Goal: Information Seeking & Learning: Learn about a topic

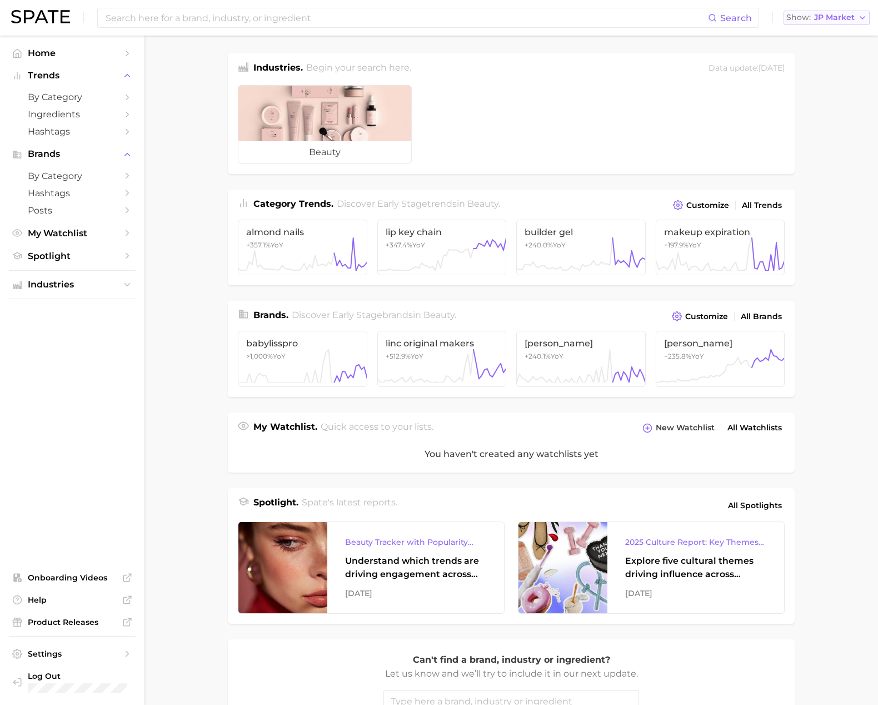
click at [840, 19] on span "JP Market" at bounding box center [834, 17] width 41 height 6
drag, startPoint x: 831, startPoint y: 33, endPoint x: 666, endPoint y: 24, distance: 164.7
click at [826, 33] on span "[GEOGRAPHIC_DATA]" at bounding box center [832, 35] width 86 height 9
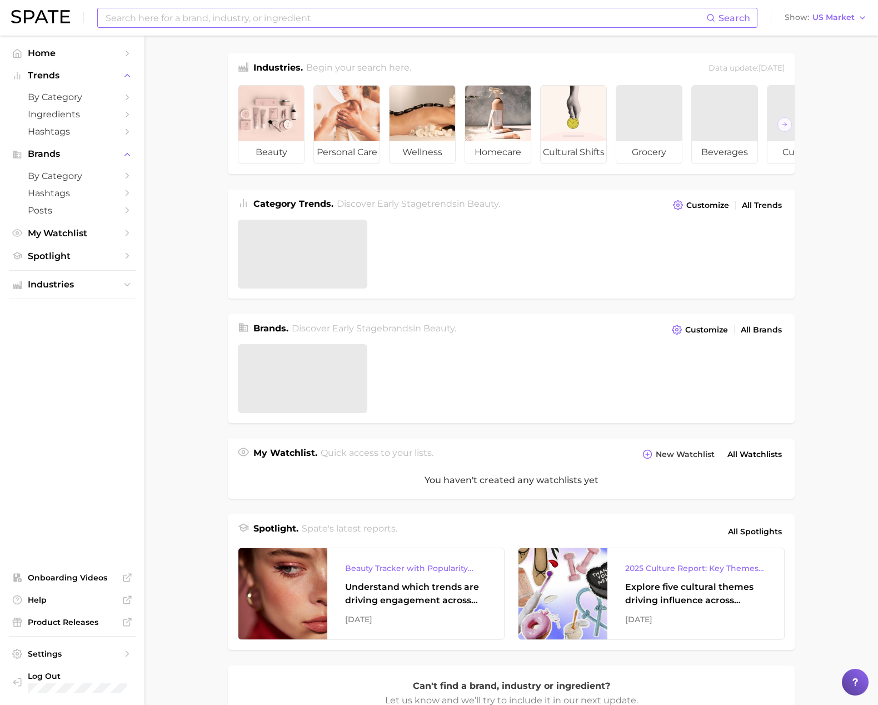
click at [652, 21] on input at bounding box center [405, 17] width 602 height 19
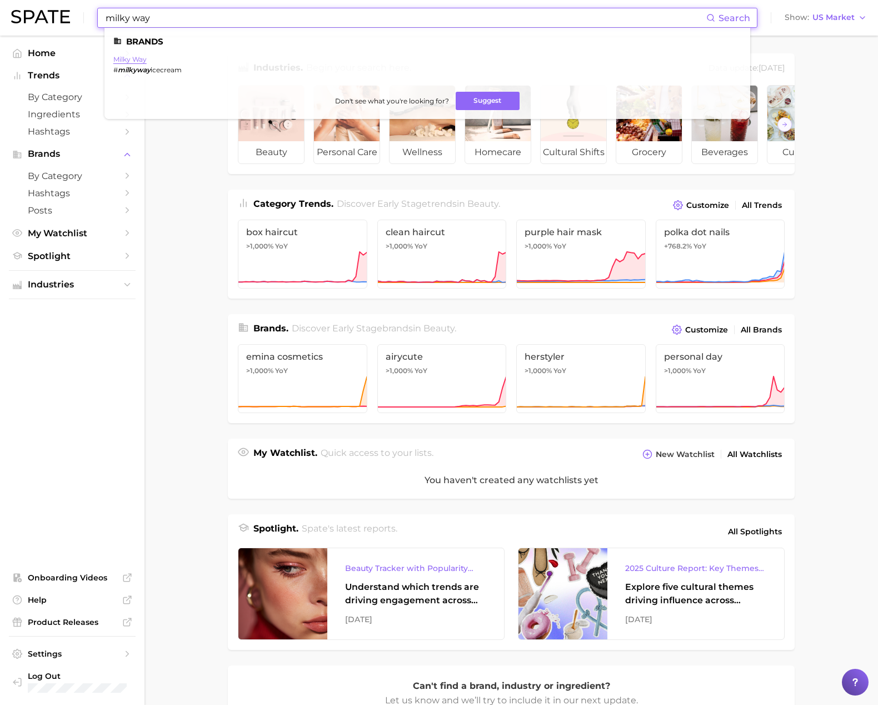
type input "milky way"
click at [123, 58] on link "milky way" at bounding box center [129, 59] width 33 height 8
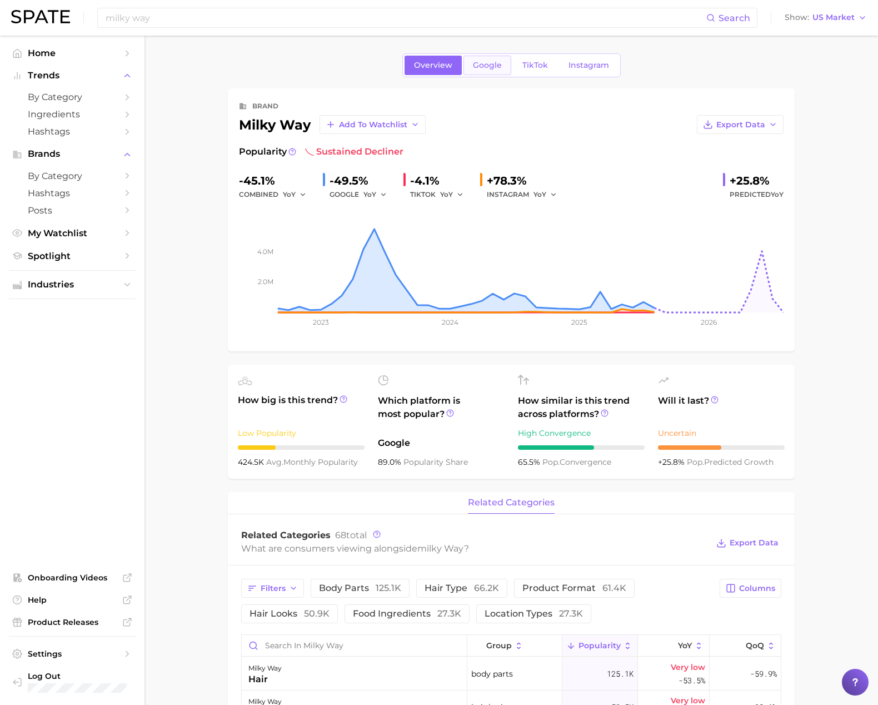
click at [491, 68] on span "Google" at bounding box center [487, 65] width 29 height 9
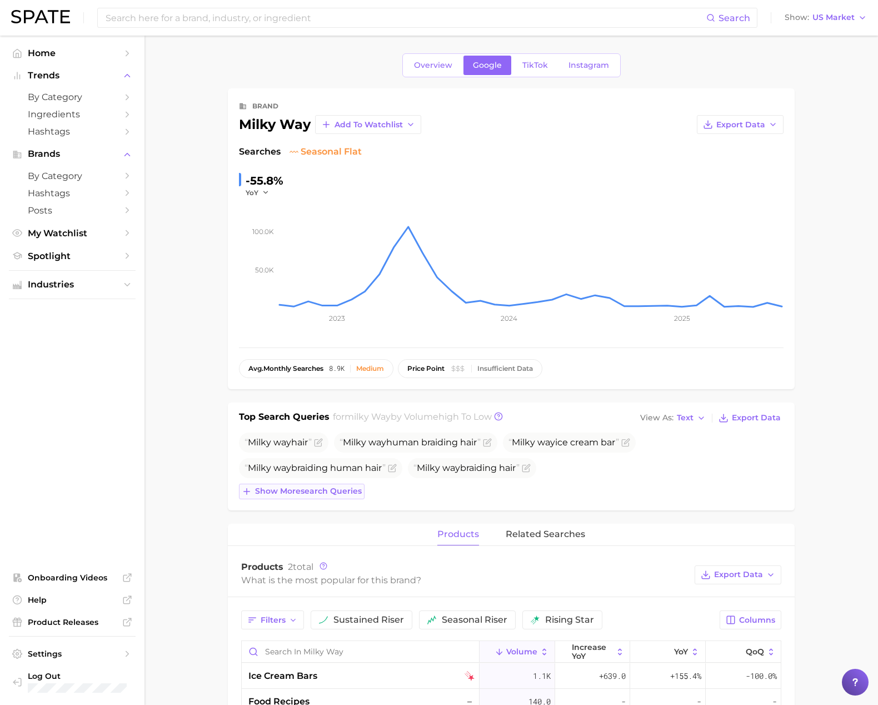
click at [325, 494] on span "Show more search queries" at bounding box center [308, 490] width 107 height 9
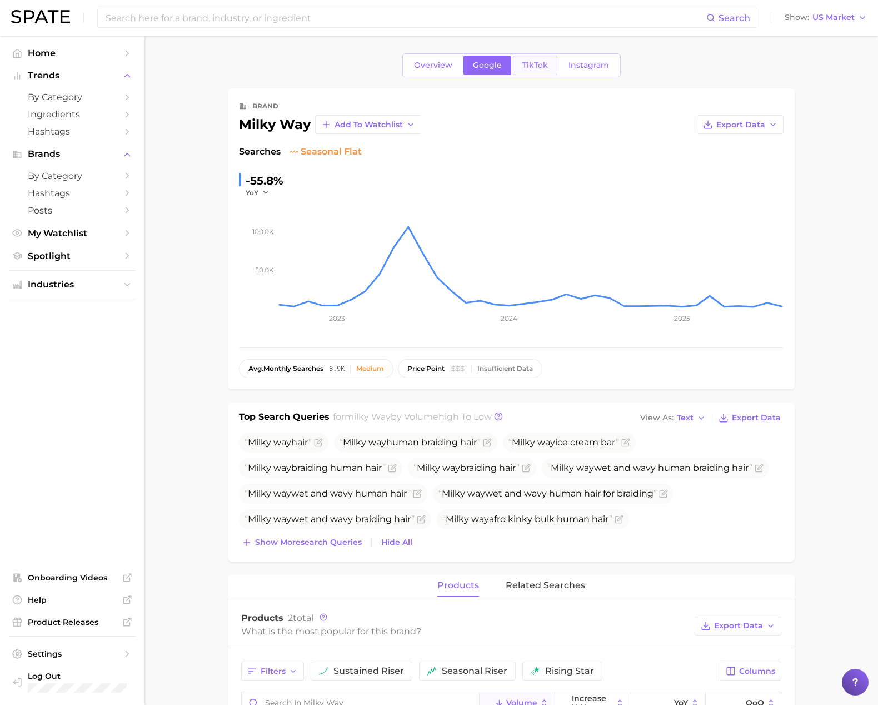
click at [530, 68] on span "TikTok" at bounding box center [535, 65] width 26 height 9
